Goal: Task Accomplishment & Management: Manage account settings

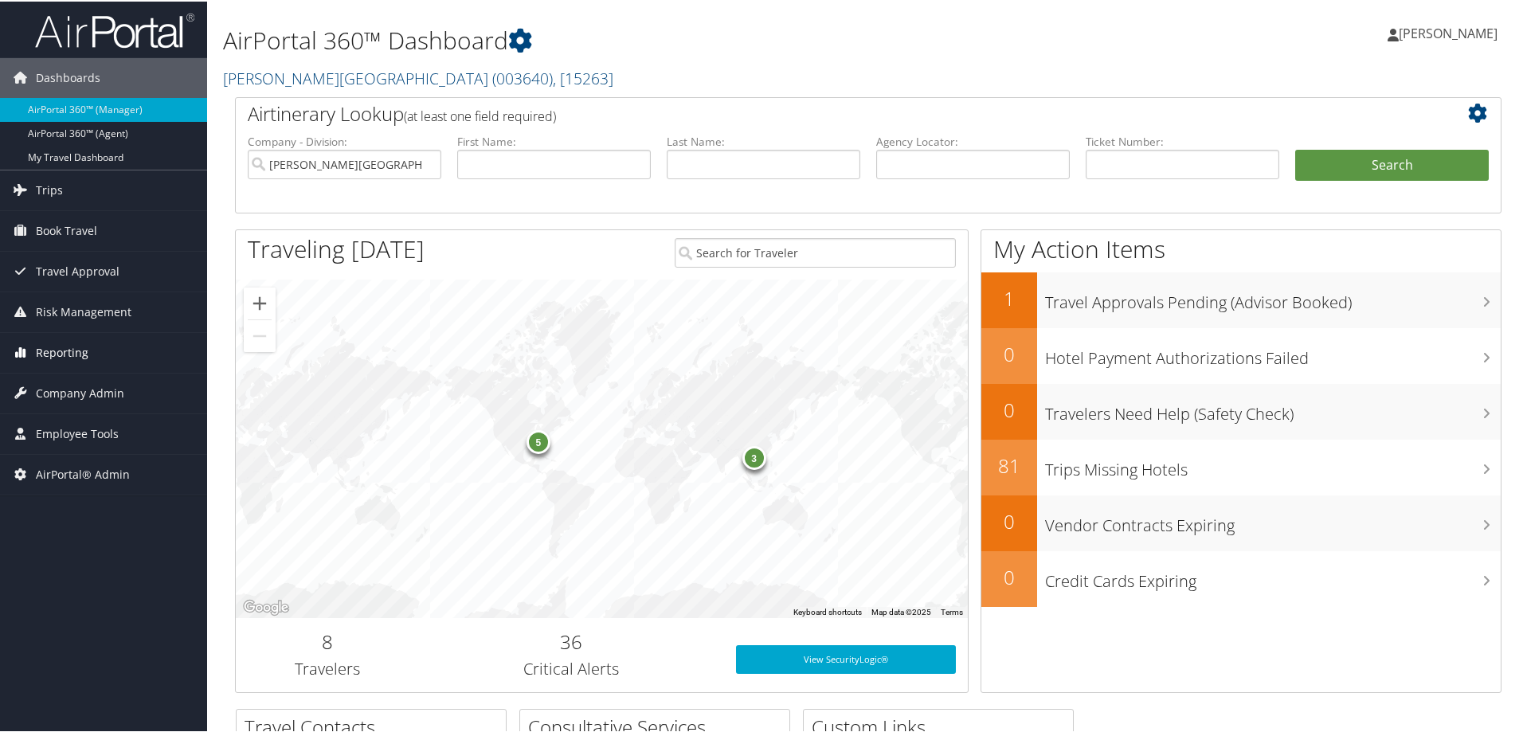
click at [72, 340] on span "Reporting" at bounding box center [62, 351] width 53 height 40
click at [76, 466] on span "Company Admin" at bounding box center [80, 464] width 88 height 40
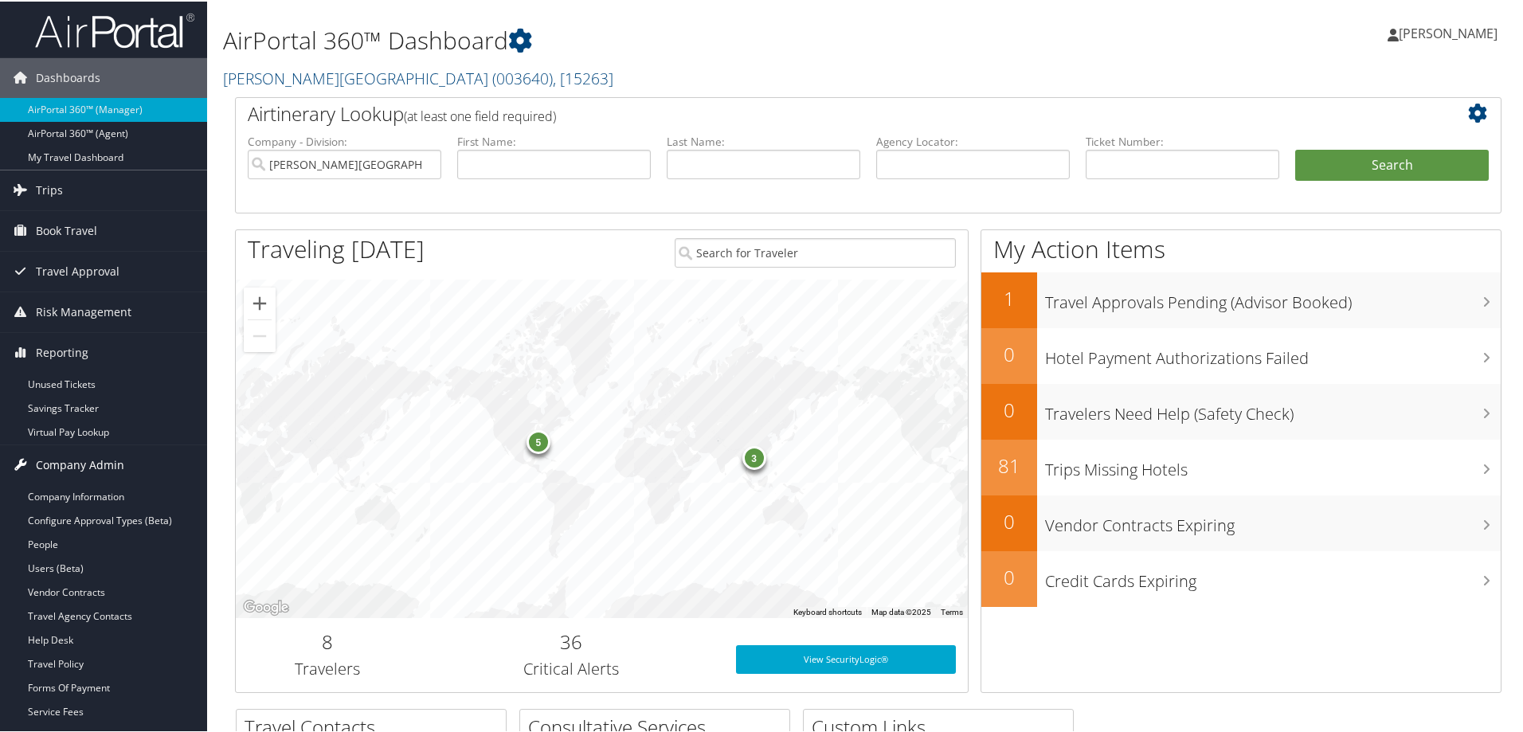
scroll to position [213, 0]
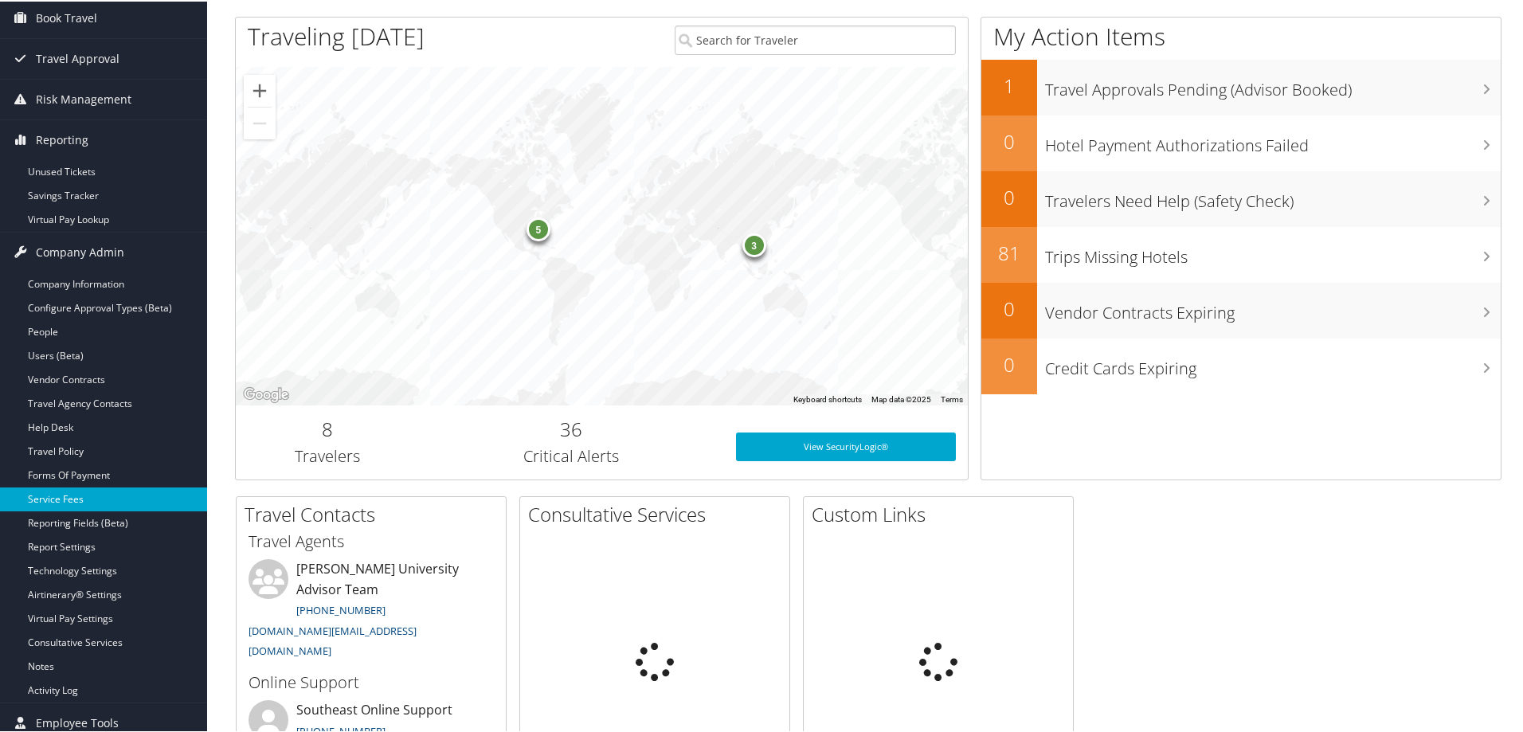
click at [57, 499] on link "Service Fees" at bounding box center [103, 498] width 207 height 24
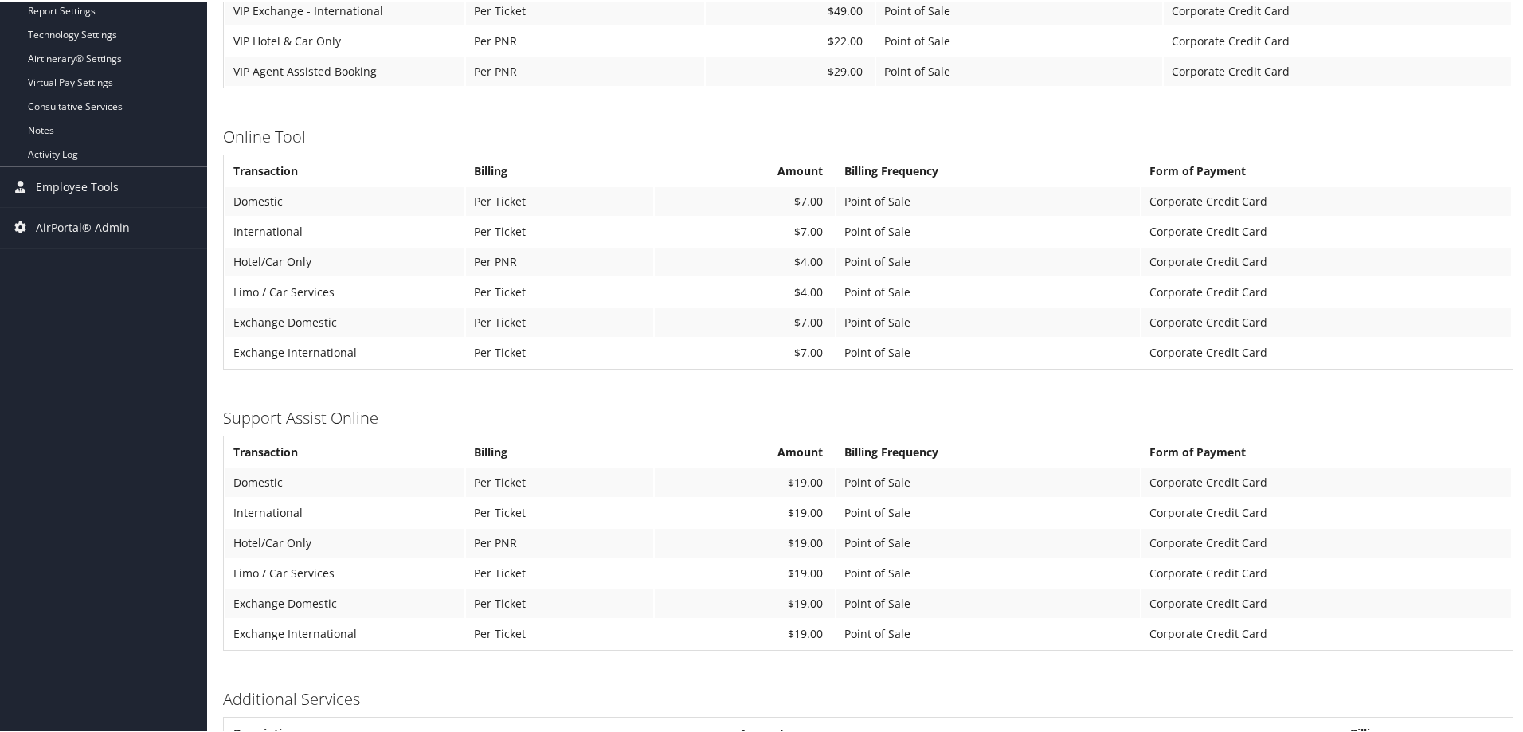
scroll to position [637, 0]
